Goal: Information Seeking & Learning: Learn about a topic

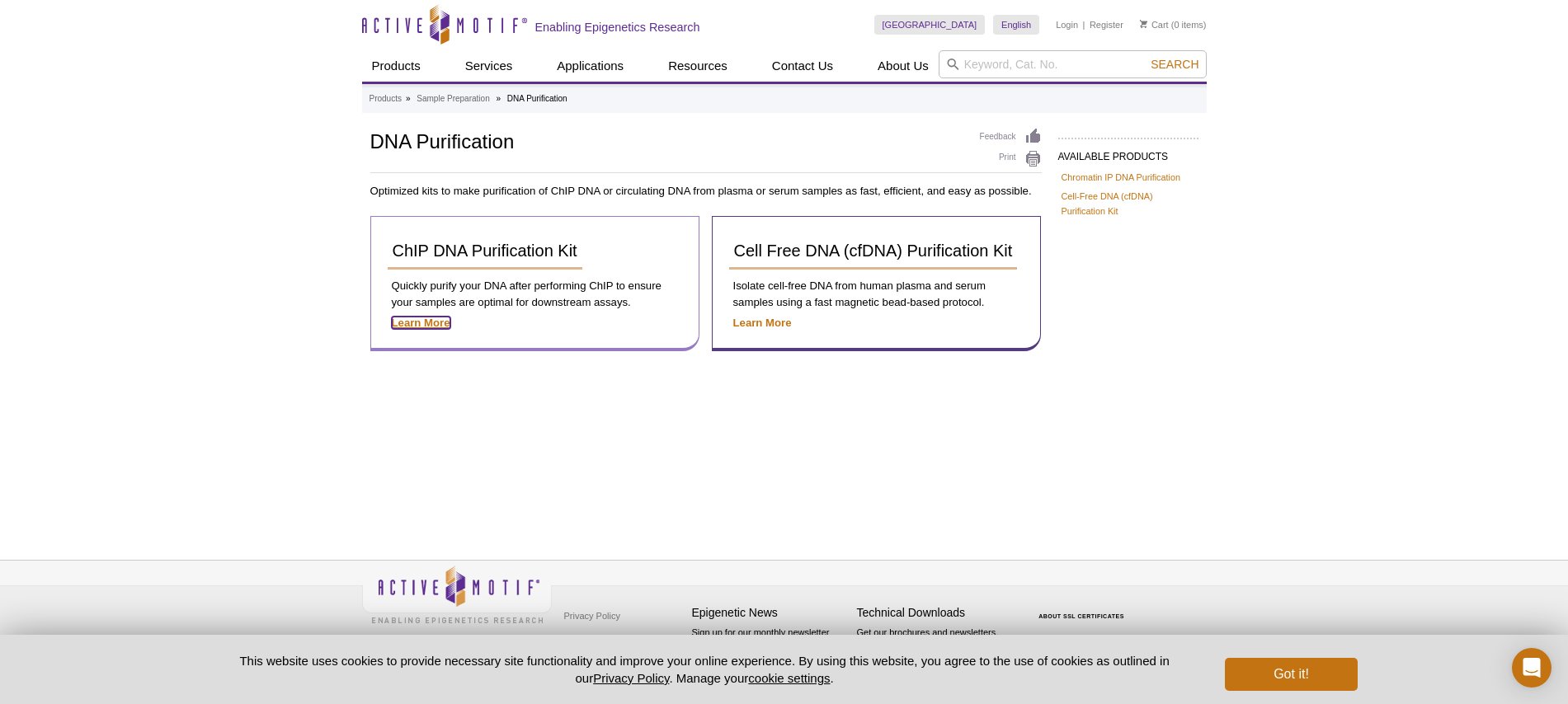
click at [416, 317] on strong "Learn More" at bounding box center [421, 322] width 58 height 12
click at [422, 320] on strong "Learn More" at bounding box center [421, 322] width 58 height 12
click at [437, 250] on span "ChIP DNA Purification Kit" at bounding box center [485, 251] width 185 height 18
click at [417, 321] on strong "Learn More" at bounding box center [421, 322] width 58 height 12
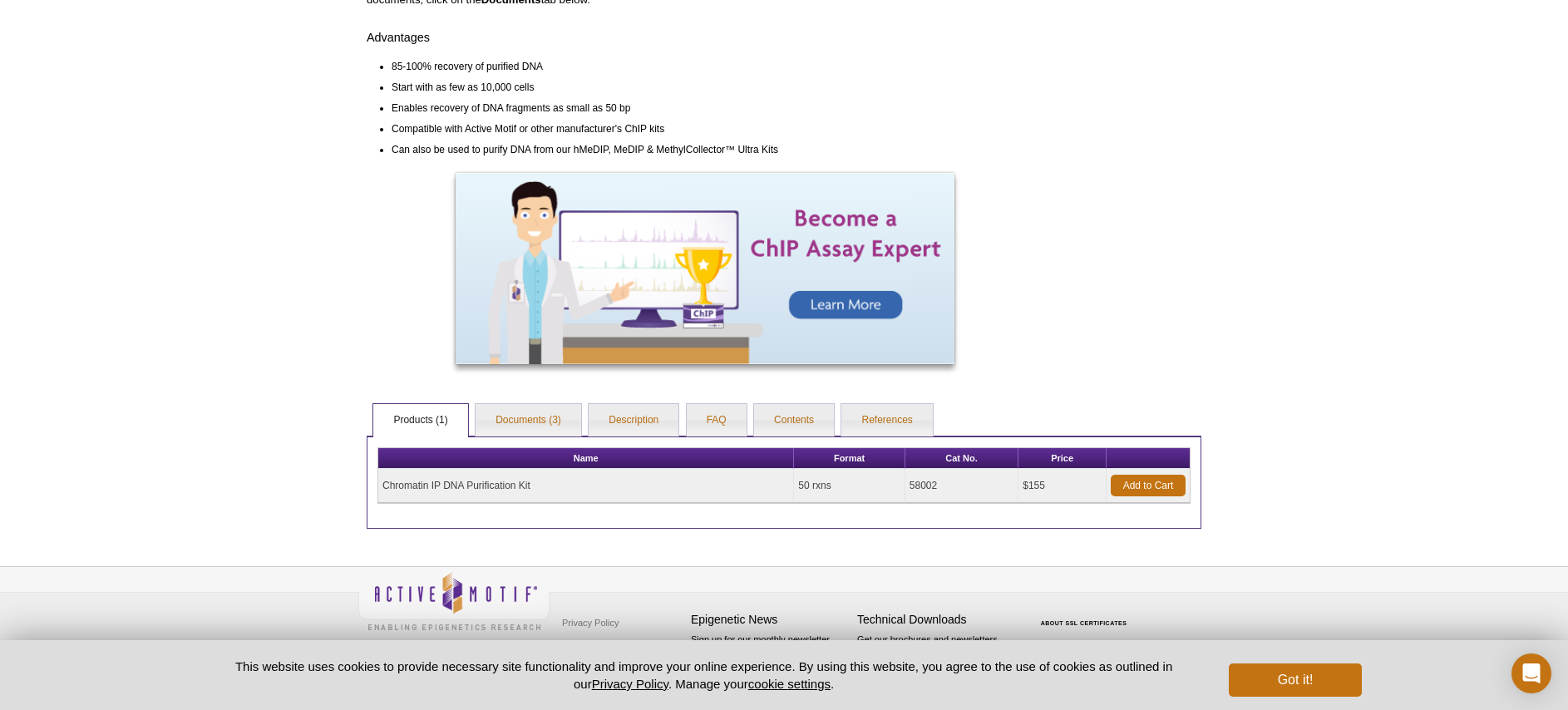
scroll to position [474, 0]
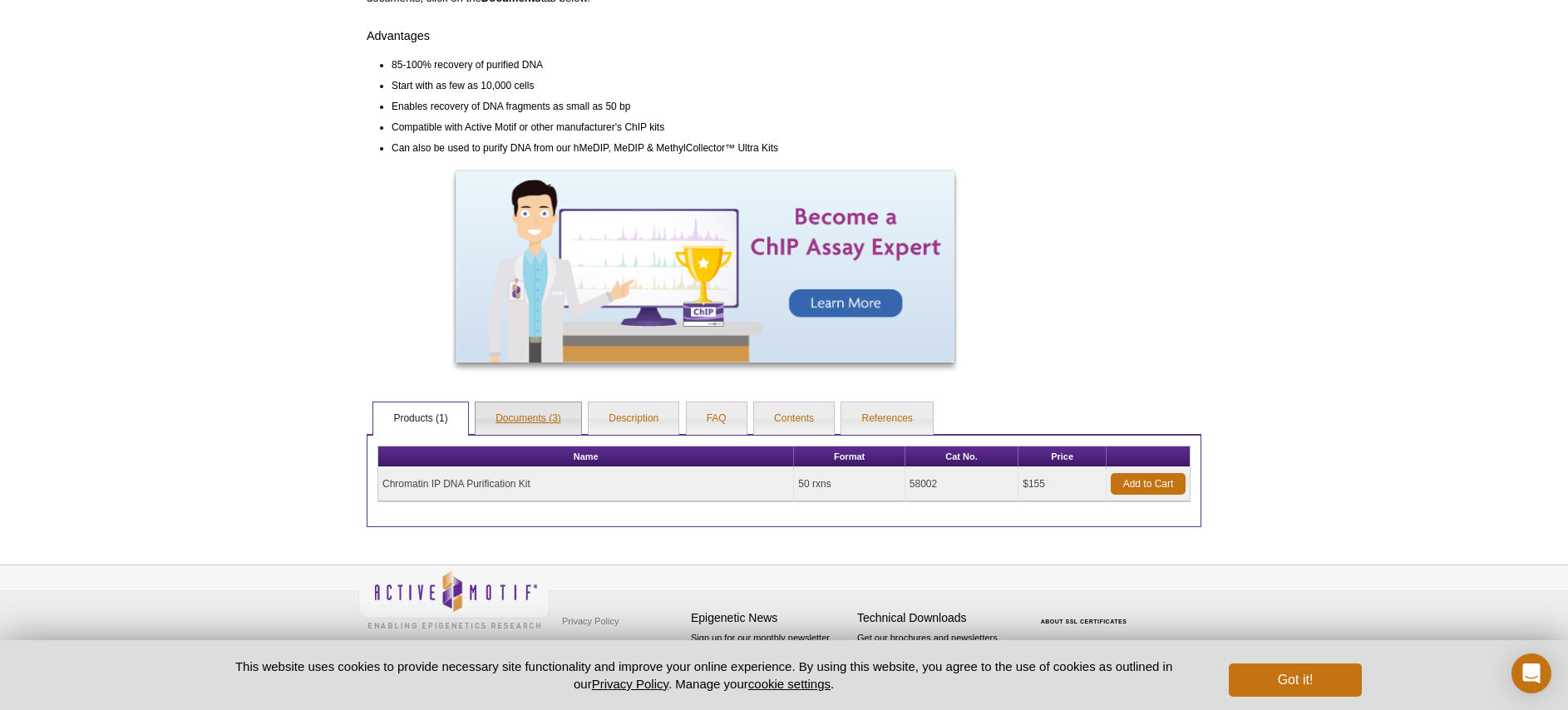
click at [522, 411] on link "Documents (3)" at bounding box center [528, 419] width 106 height 34
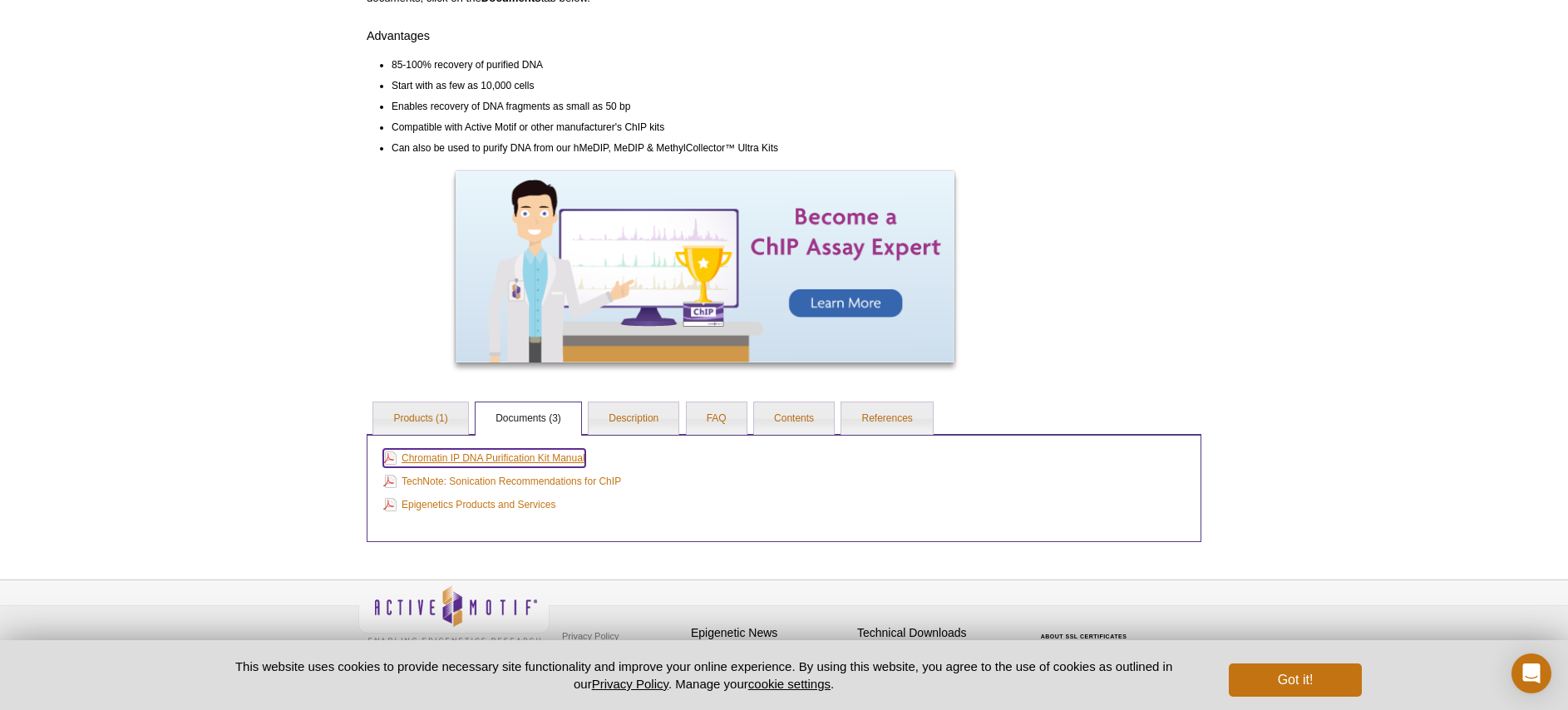
click at [494, 452] on link "Chromatin IP DNA Purification Kit Manual" at bounding box center [484, 459] width 202 height 18
click at [416, 420] on link "Products (1)" at bounding box center [421, 419] width 94 height 34
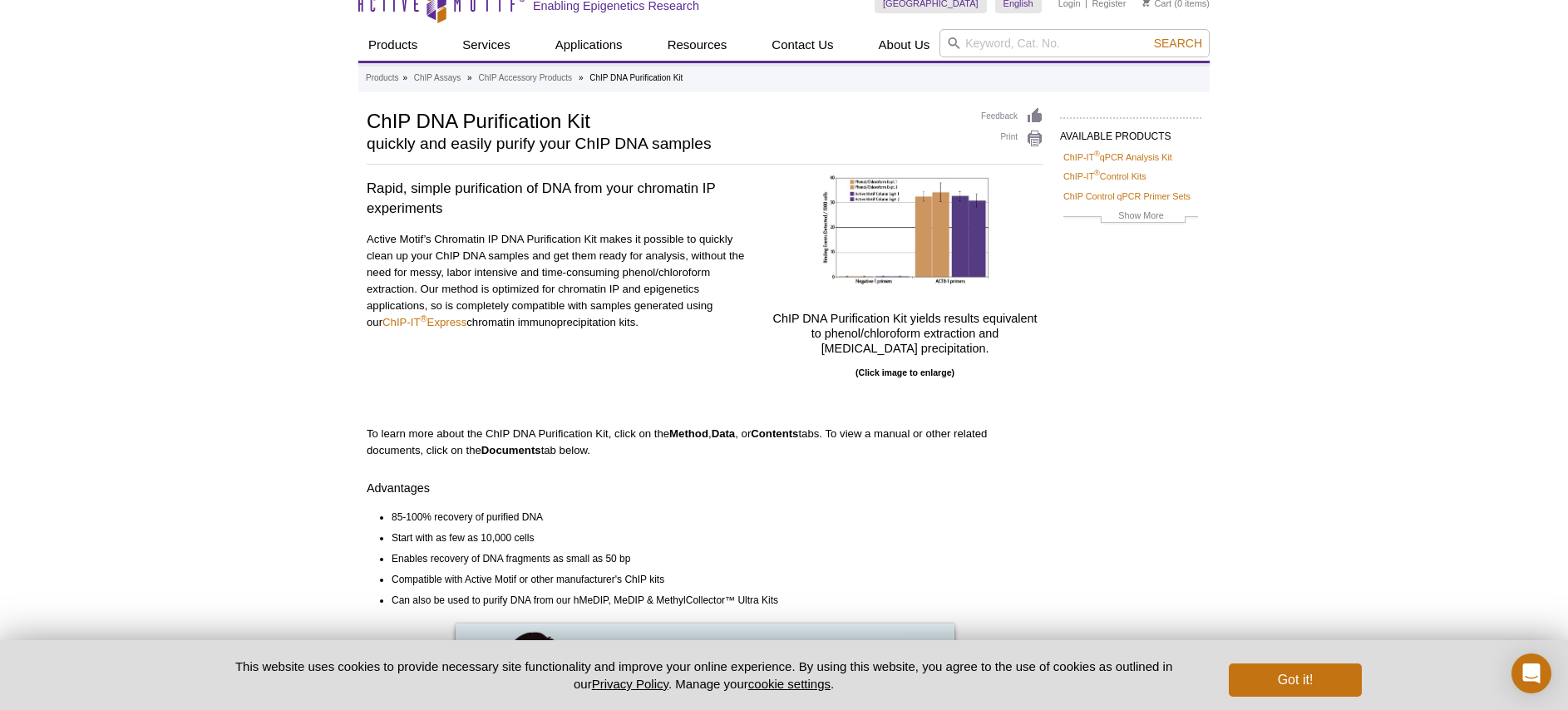
scroll to position [0, 0]
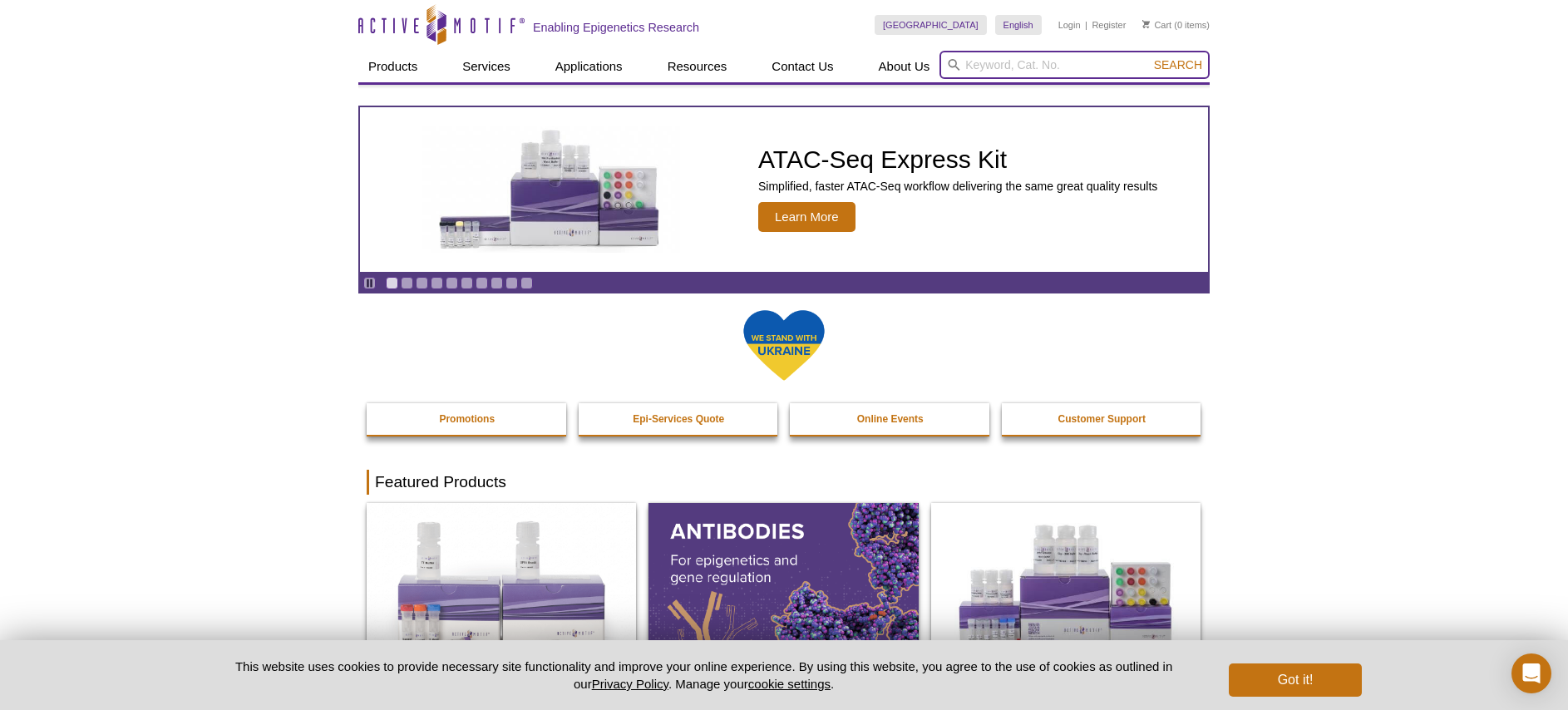
click at [1062, 66] on input "search" at bounding box center [1075, 65] width 270 height 29
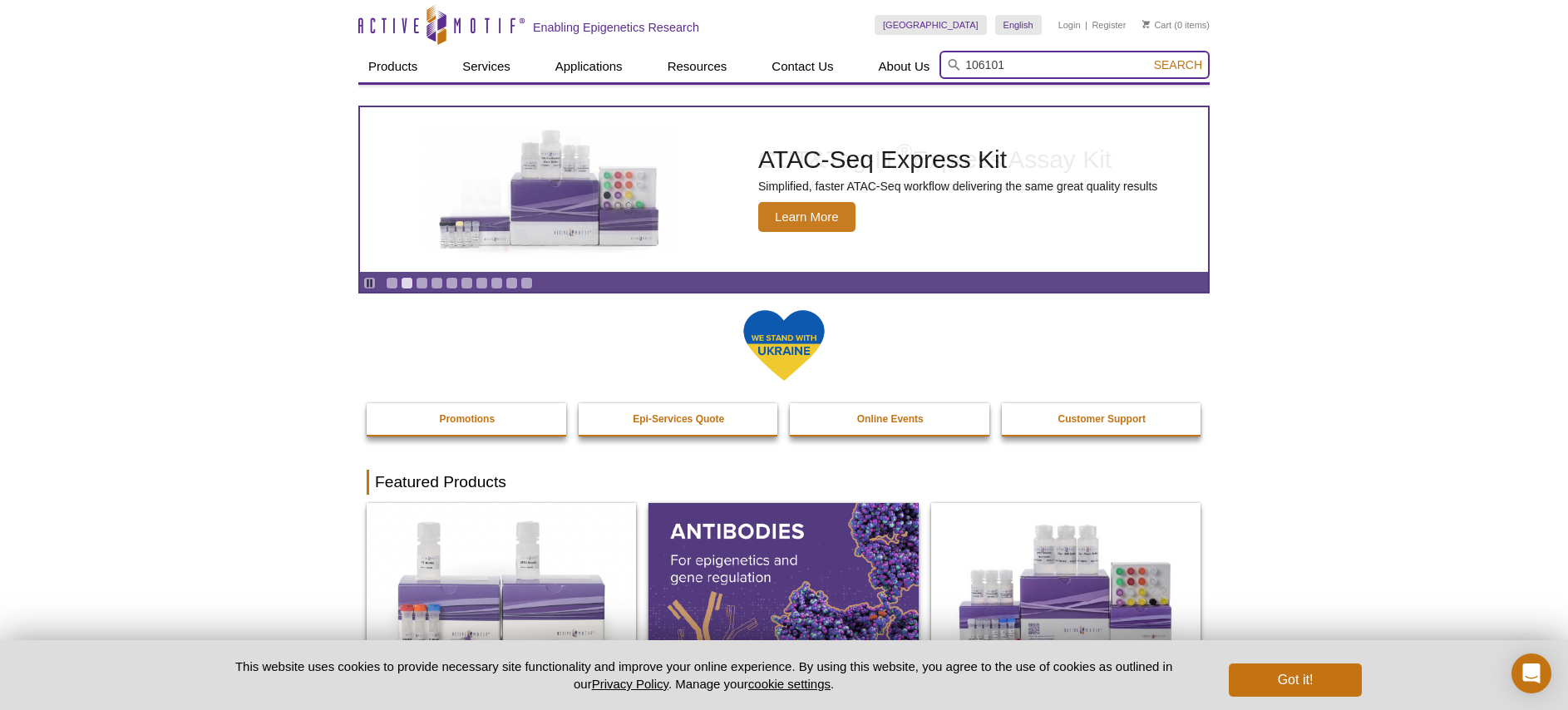
type input "106101"
click at [1188, 61] on span "Search" at bounding box center [1177, 65] width 48 height 13
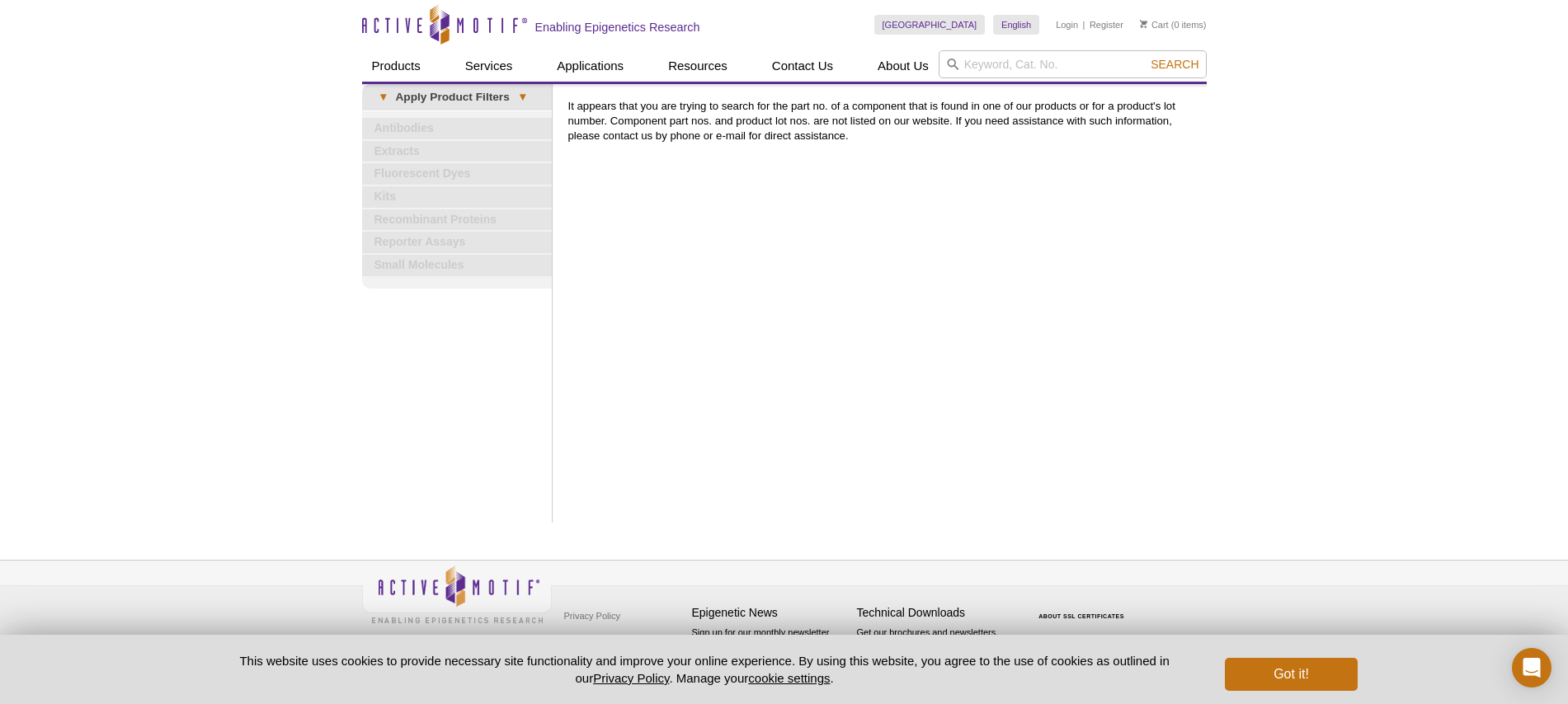
click at [985, 247] on div "Print Results It appears that you are trying to search for the part no. of a co…" at bounding box center [883, 303] width 647 height 439
click at [843, 300] on div "Print Results It appears that you are trying to search for the part no. of a co…" at bounding box center [883, 303] width 647 height 439
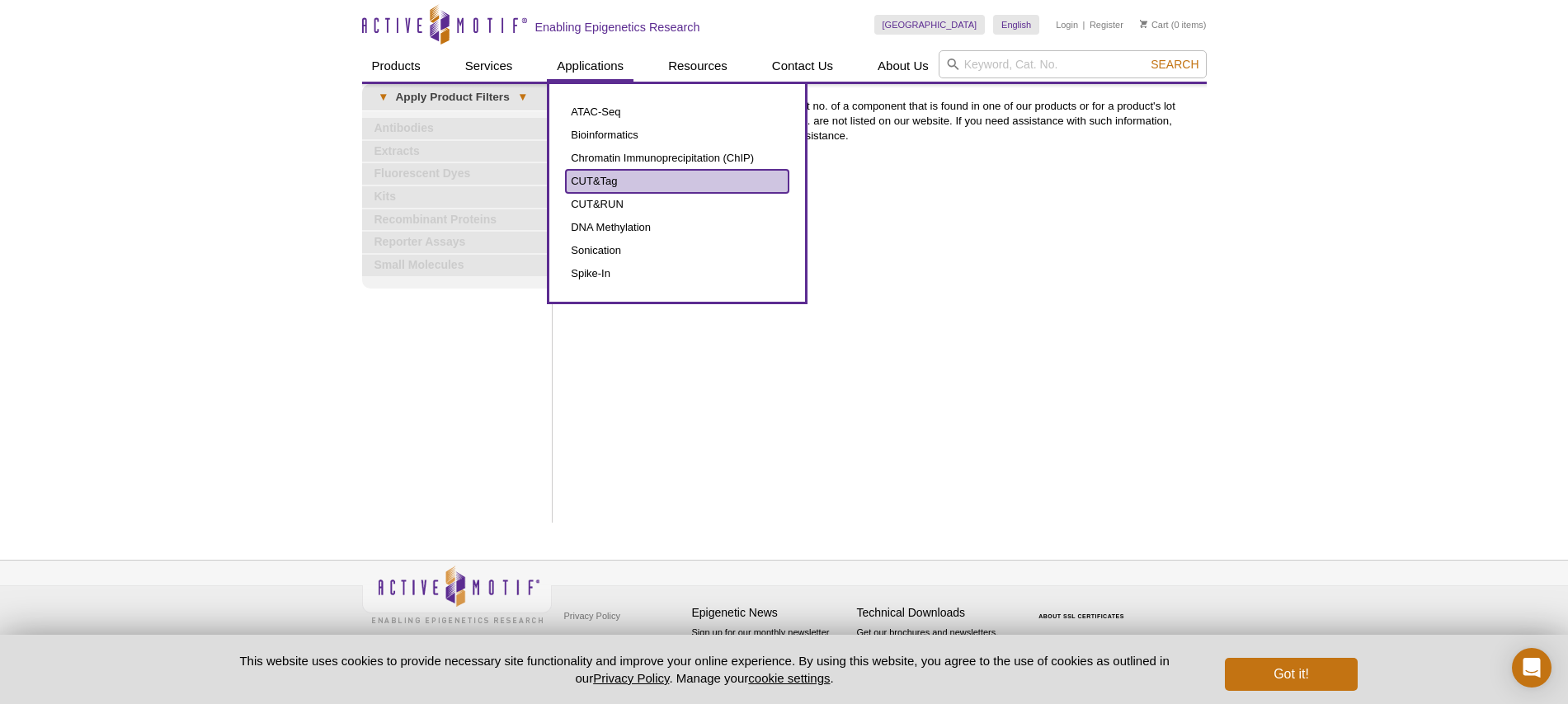
click at [611, 180] on link "CUT&Tag" at bounding box center [677, 182] width 222 height 23
click at [602, 177] on link "CUT&Tag" at bounding box center [677, 182] width 222 height 23
click at [631, 178] on link "CUT&Tag" at bounding box center [677, 182] width 222 height 23
click at [627, 179] on link "CUT&Tag" at bounding box center [677, 182] width 222 height 23
click at [631, 182] on link "CUT&Tag" at bounding box center [677, 182] width 222 height 23
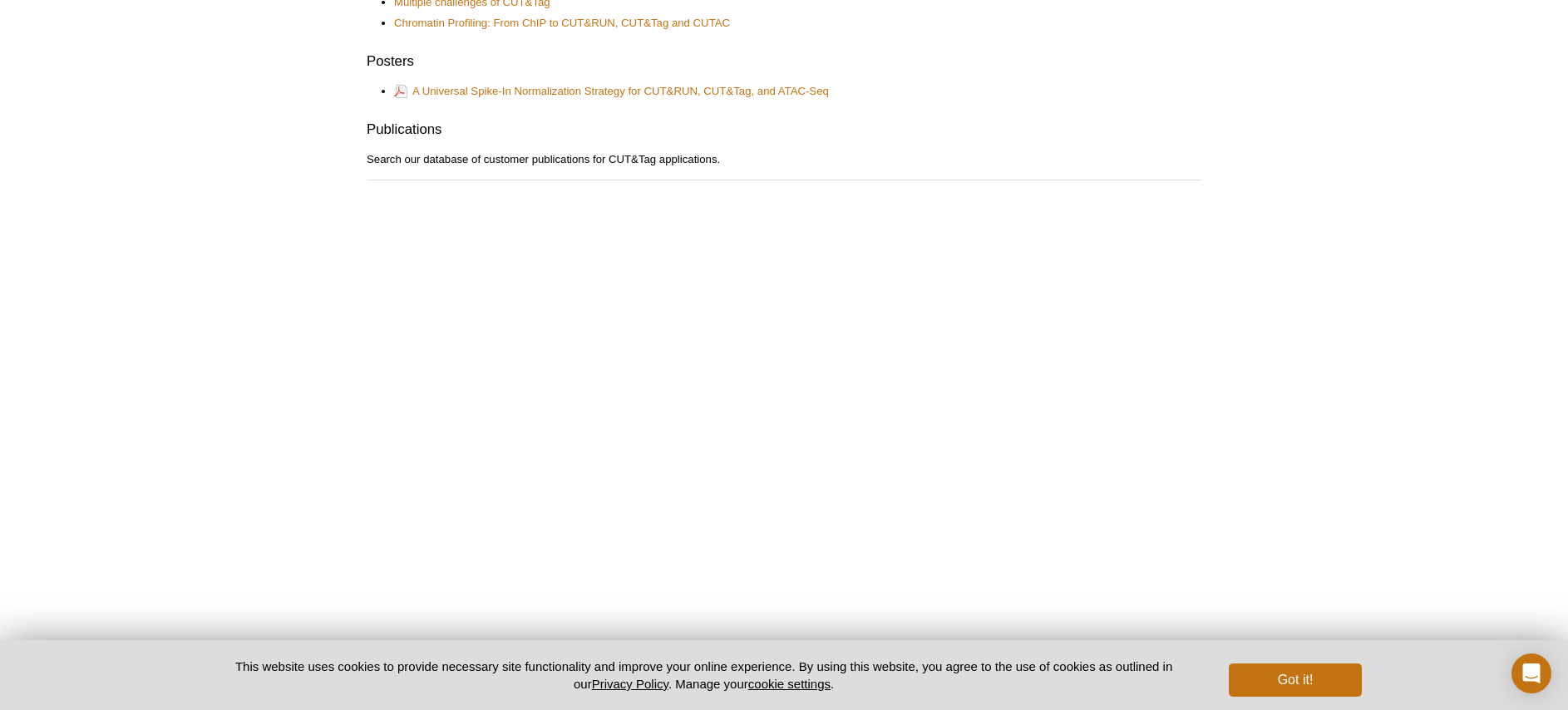
scroll to position [1055, 0]
